Goal: Information Seeking & Learning: Learn about a topic

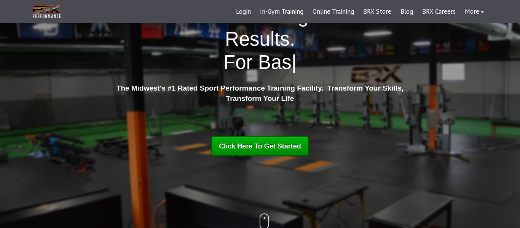
click at [281, 95] on strong "The Midwest's #1 Rated Sport Performance Training Facility. Transform Your Skil…" at bounding box center [259, 93] width 287 height 18
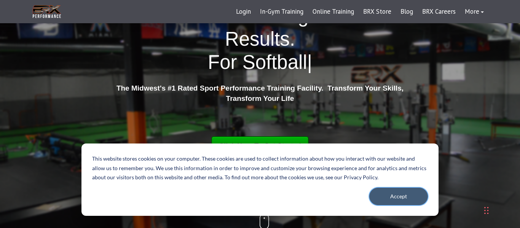
click at [426, 196] on button "Accept" at bounding box center [398, 196] width 59 height 17
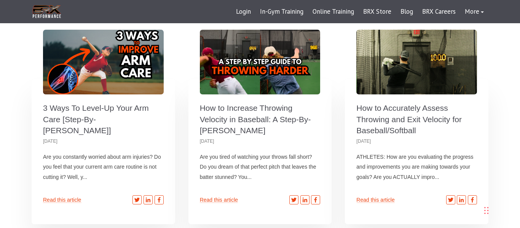
scroll to position [2261, 0]
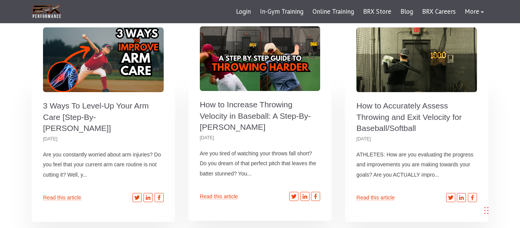
click at [271, 100] on link "How to Increase Throwing Velocity in Baseball: A Step-By-Step Guide" at bounding box center [255, 115] width 111 height 31
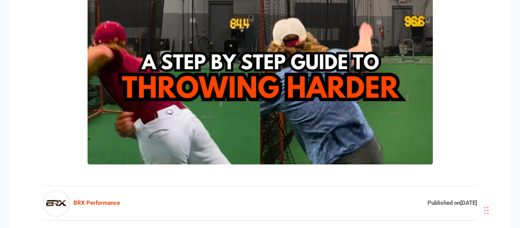
scroll to position [374, 0]
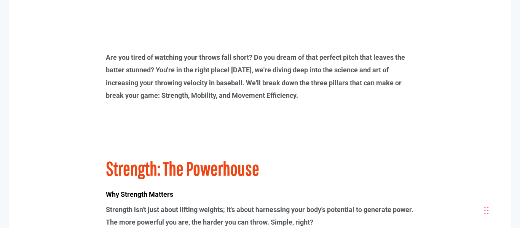
click at [271, 82] on p "Are you tired of watching your throws fall short? Do you dream of that perfect …" at bounding box center [260, 76] width 308 height 51
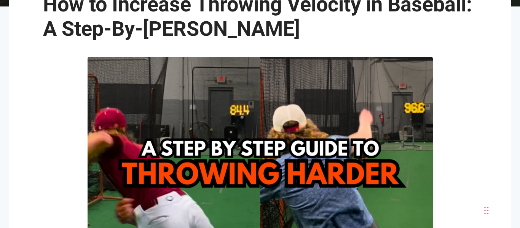
scroll to position [0, 0]
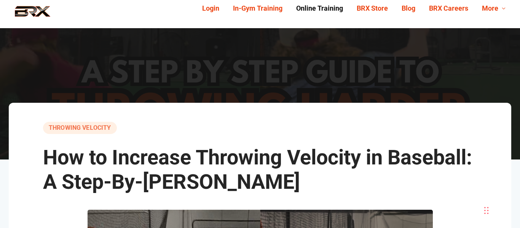
click at [325, 8] on link "Online Training" at bounding box center [319, 9] width 60 height 12
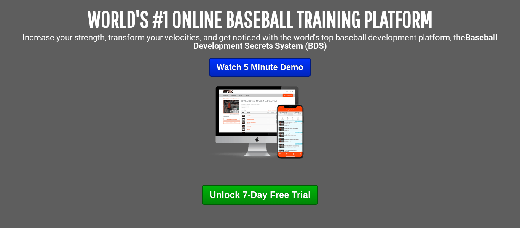
scroll to position [100, 0]
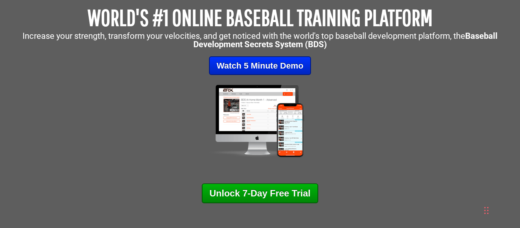
click at [334, 73] on p "Watch 5 Minute Demo" at bounding box center [260, 65] width 512 height 19
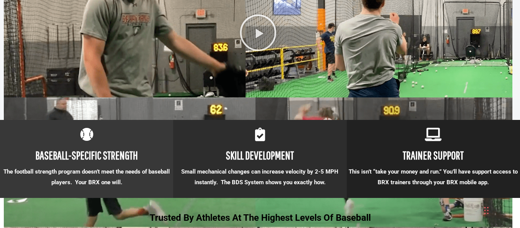
scroll to position [612, 0]
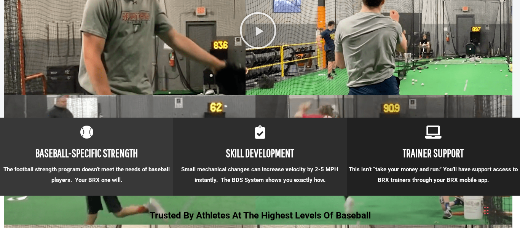
click at [288, 132] on div at bounding box center [259, 130] width 173 height 25
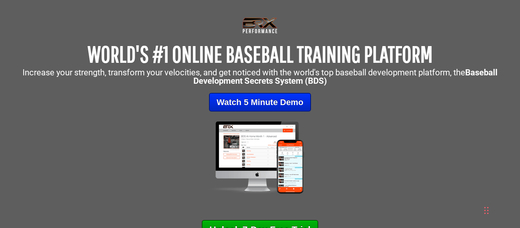
scroll to position [64, 0]
click at [282, 99] on link "Watch 5 Minute Demo" at bounding box center [260, 101] width 102 height 19
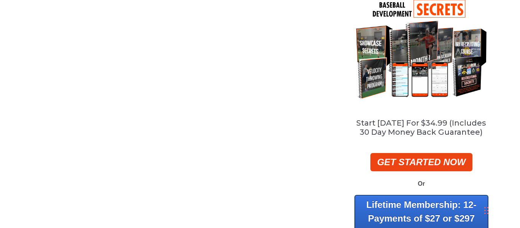
scroll to position [78, 0]
